Goal: Task Accomplishment & Management: Complete application form

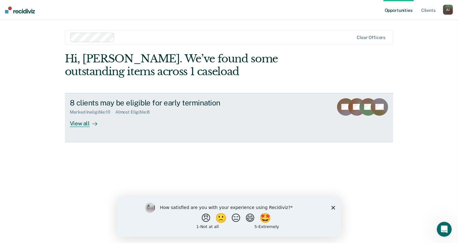
click at [84, 123] on div "View all" at bounding box center [87, 121] width 35 height 12
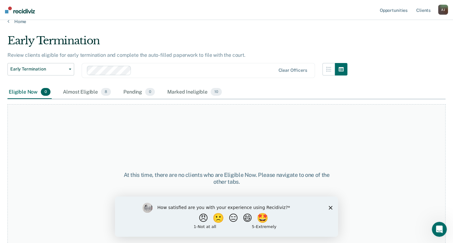
scroll to position [17, 0]
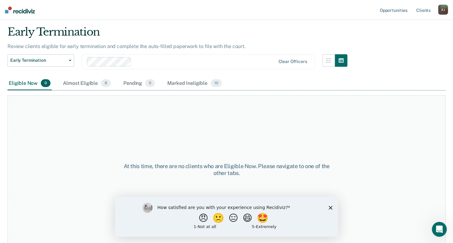
click at [332, 207] on icon "Close survey" at bounding box center [331, 207] width 4 height 4
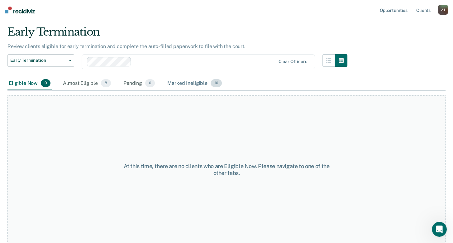
click at [190, 82] on div "Marked Ineligible 10" at bounding box center [194, 84] width 57 height 14
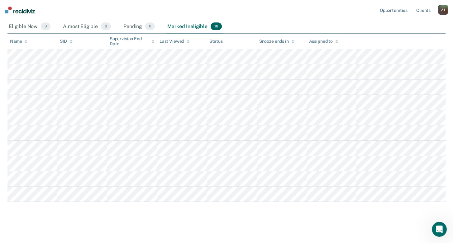
scroll to position [77, 0]
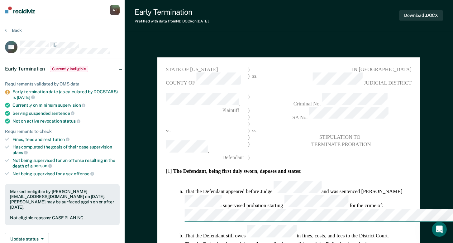
drag, startPoint x: 376, startPoint y: 98, endPoint x: 390, endPoint y: 93, distance: 15.4
click at [390, 93] on span "Criminal No." at bounding box center [341, 100] width 142 height 14
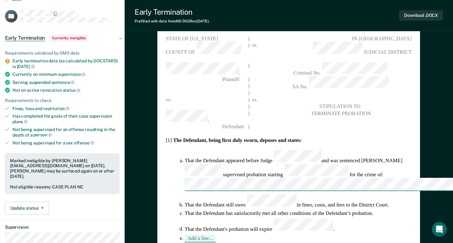
scroll to position [31, 0]
click at [202, 234] on button "Add a line..." at bounding box center [200, 238] width 31 height 8
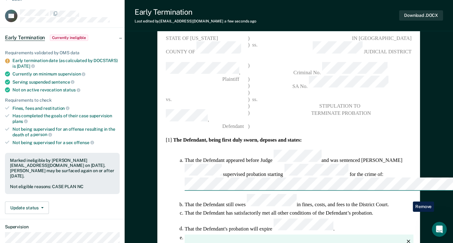
click at [408, 240] on icon "button" at bounding box center [408, 241] width 3 height 3
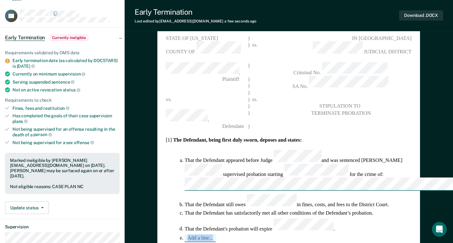
drag, startPoint x: 216, startPoint y: 193, endPoint x: 178, endPoint y: 194, distance: 37.8
click at [178, 194] on ol "That the Defendant appeared before [PERSON_NAME] and was sentenced to supervise…" at bounding box center [289, 196] width 246 height 92
drag, startPoint x: 178, startPoint y: 194, endPoint x: 237, endPoint y: 199, distance: 59.3
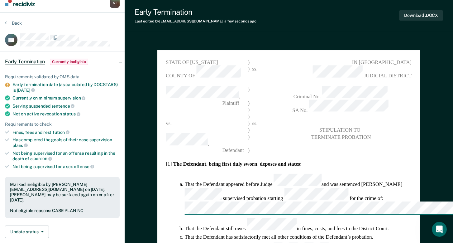
scroll to position [7, 0]
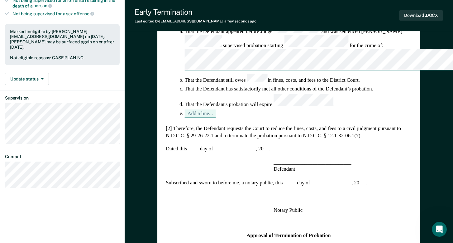
scroll to position [106, 0]
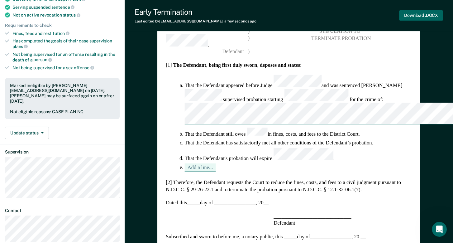
click at [406, 16] on button "Download .DOCX" at bounding box center [421, 15] width 44 height 10
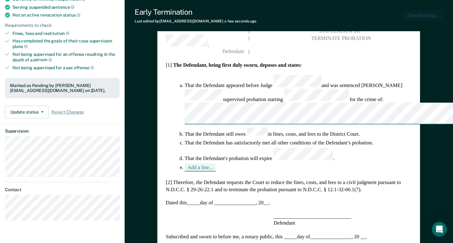
type textarea "x"
